Goal: Complete application form

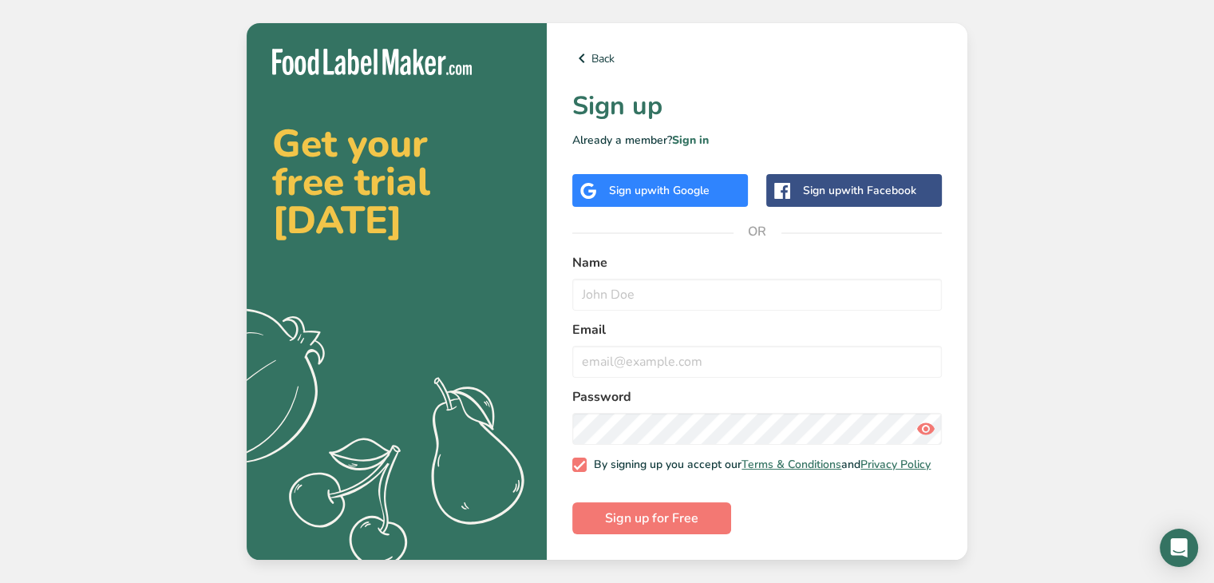
click at [683, 186] on span "with Google" at bounding box center [678, 190] width 62 height 15
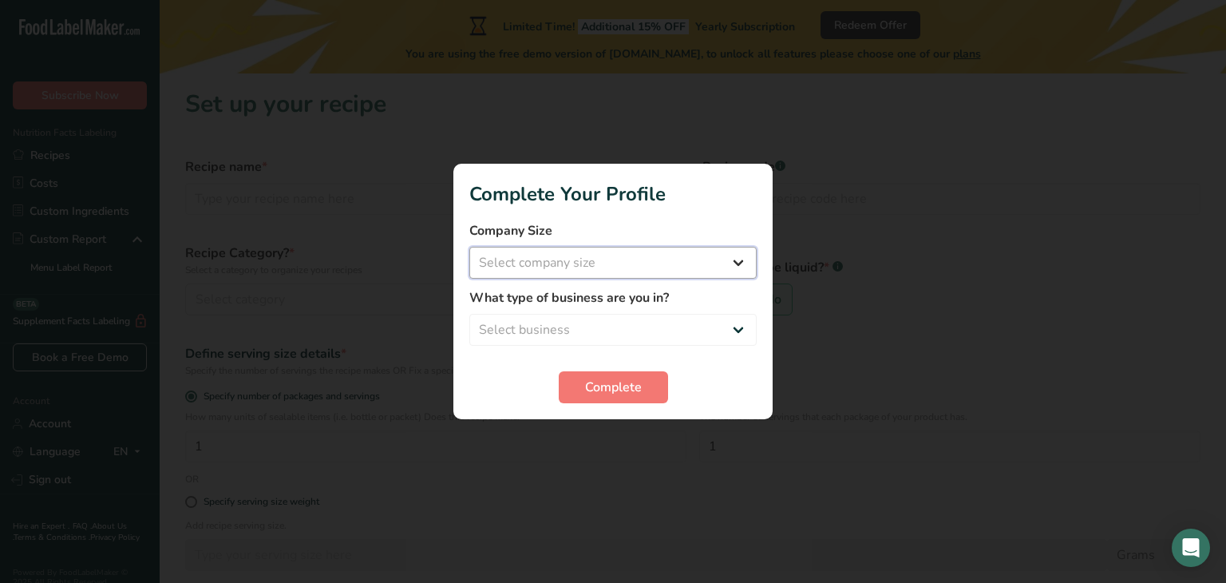
click at [590, 260] on select "Select company size Fewer than 10 Employees 10 to 50 Employees 51 to 500 Employ…" at bounding box center [612, 263] width 287 height 32
select select "1"
click at [469, 247] on select "Select company size Fewer than 10 Employees 10 to 50 Employees 51 to 500 Employ…" at bounding box center [612, 263] width 287 height 32
click at [544, 330] on select "Select business Packaged Food Manufacturer Restaurant & Cafe Bakery Meal Plans …" at bounding box center [612, 330] width 287 height 32
select select "3"
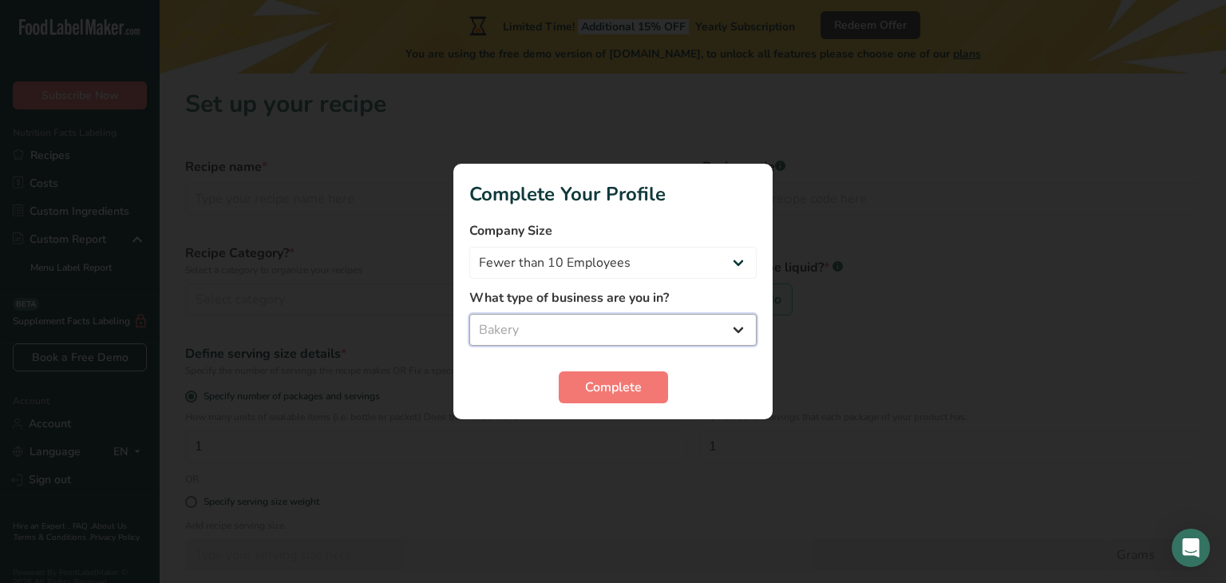
click at [469, 314] on select "Select business Packaged Food Manufacturer Restaurant & Cafe Bakery Meal Plans …" at bounding box center [612, 330] width 287 height 32
click at [600, 389] on span "Complete" at bounding box center [613, 387] width 57 height 19
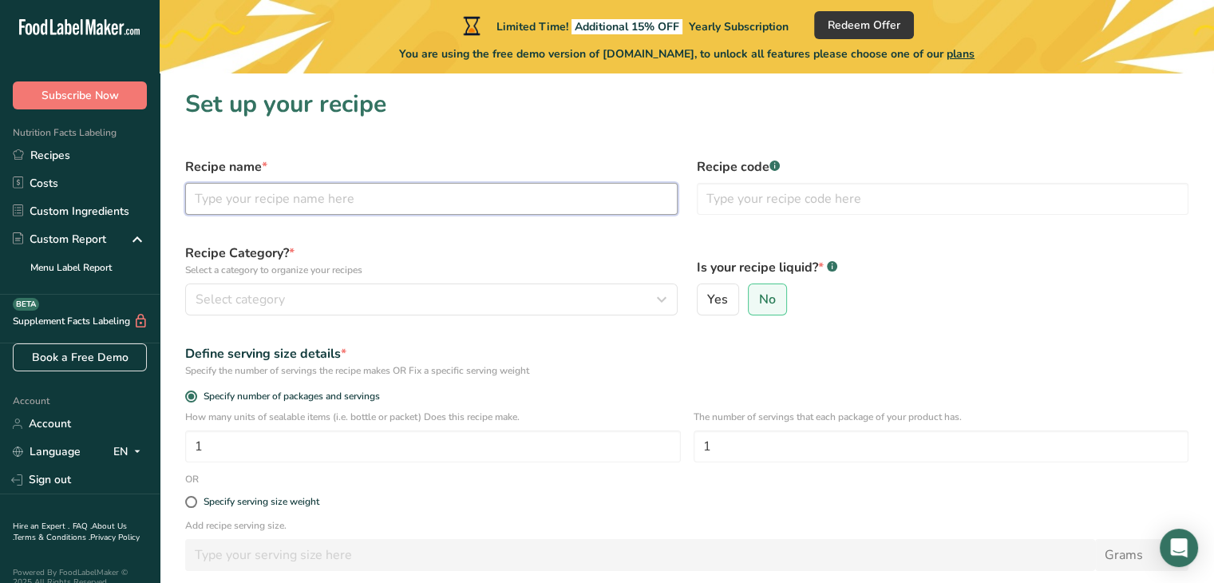
click at [387, 200] on input "text" at bounding box center [431, 199] width 492 height 32
